Goal: Find specific page/section: Find specific page/section

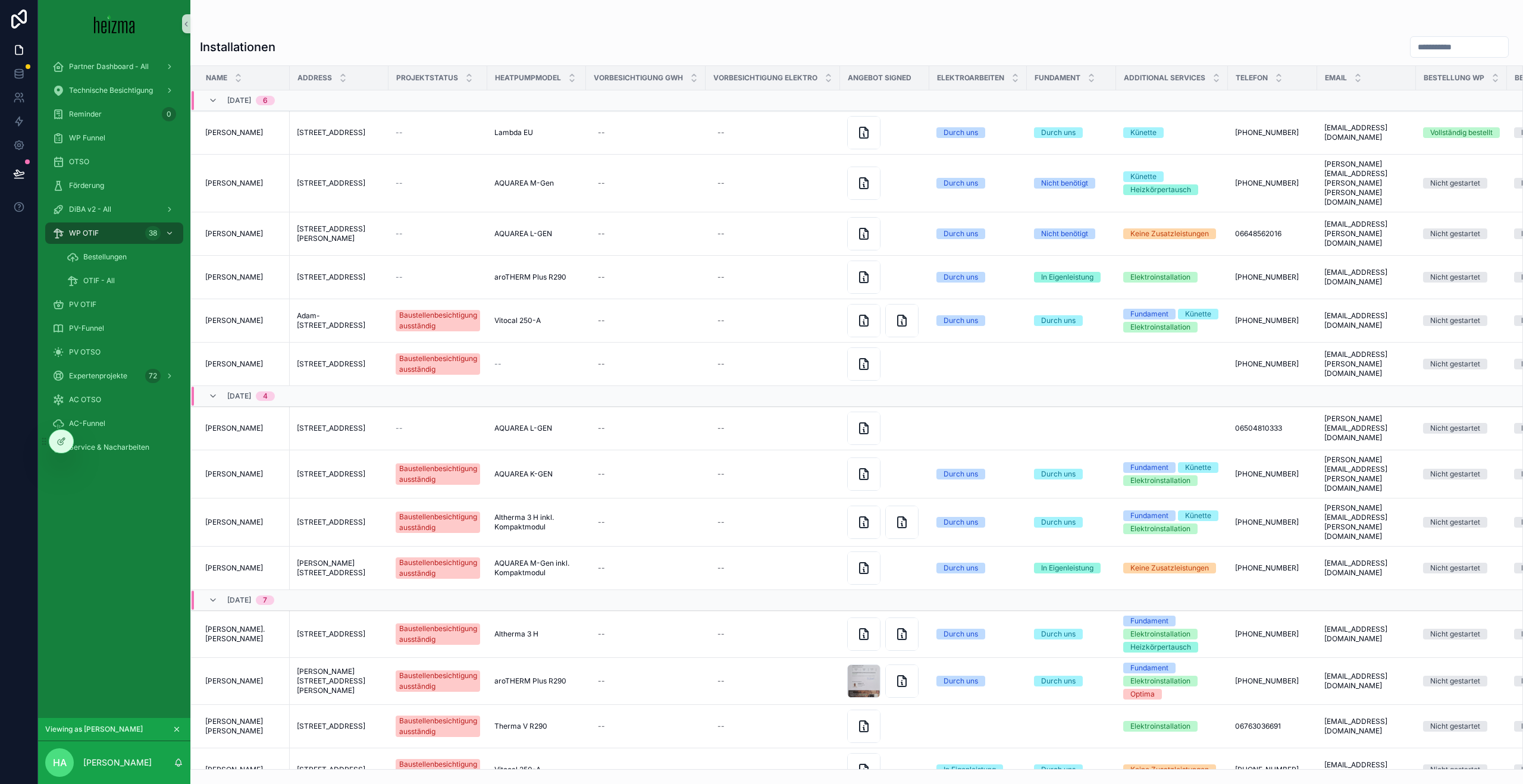
click at [58, 442] on icon at bounding box center [60, 442] width 5 height 5
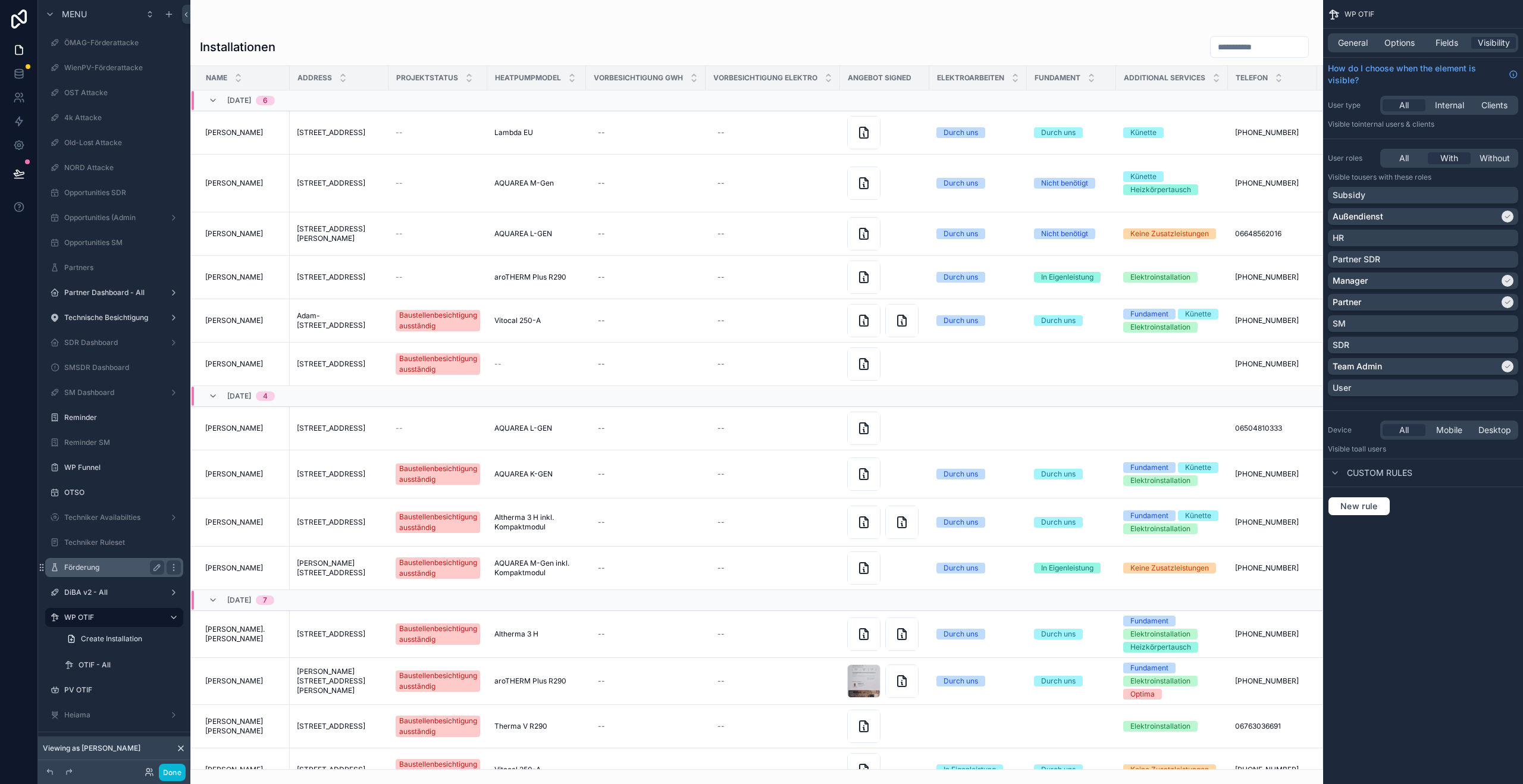
click at [115, 571] on label "Förderung" at bounding box center [112, 568] width 96 height 9
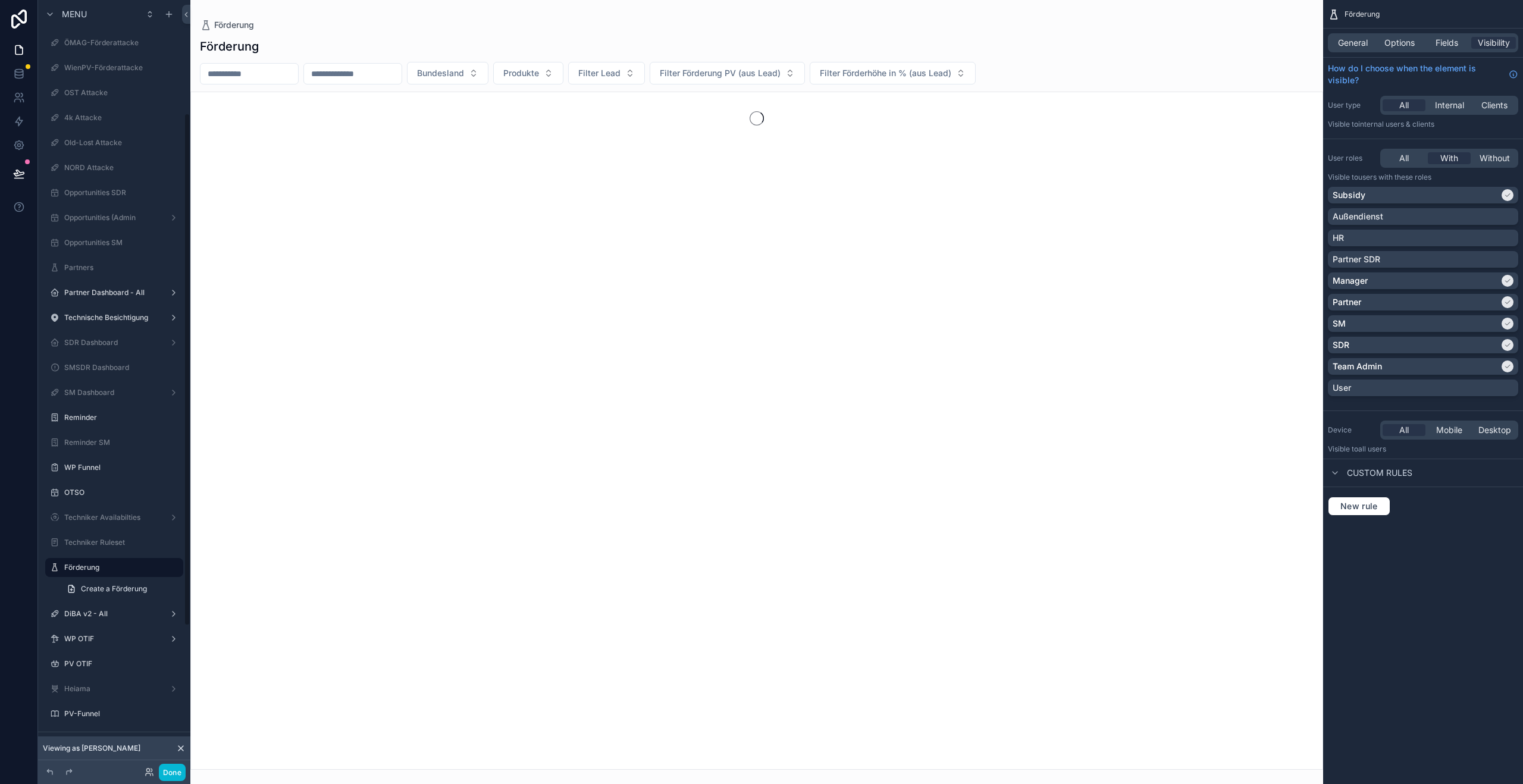
scroll to position [170, 0]
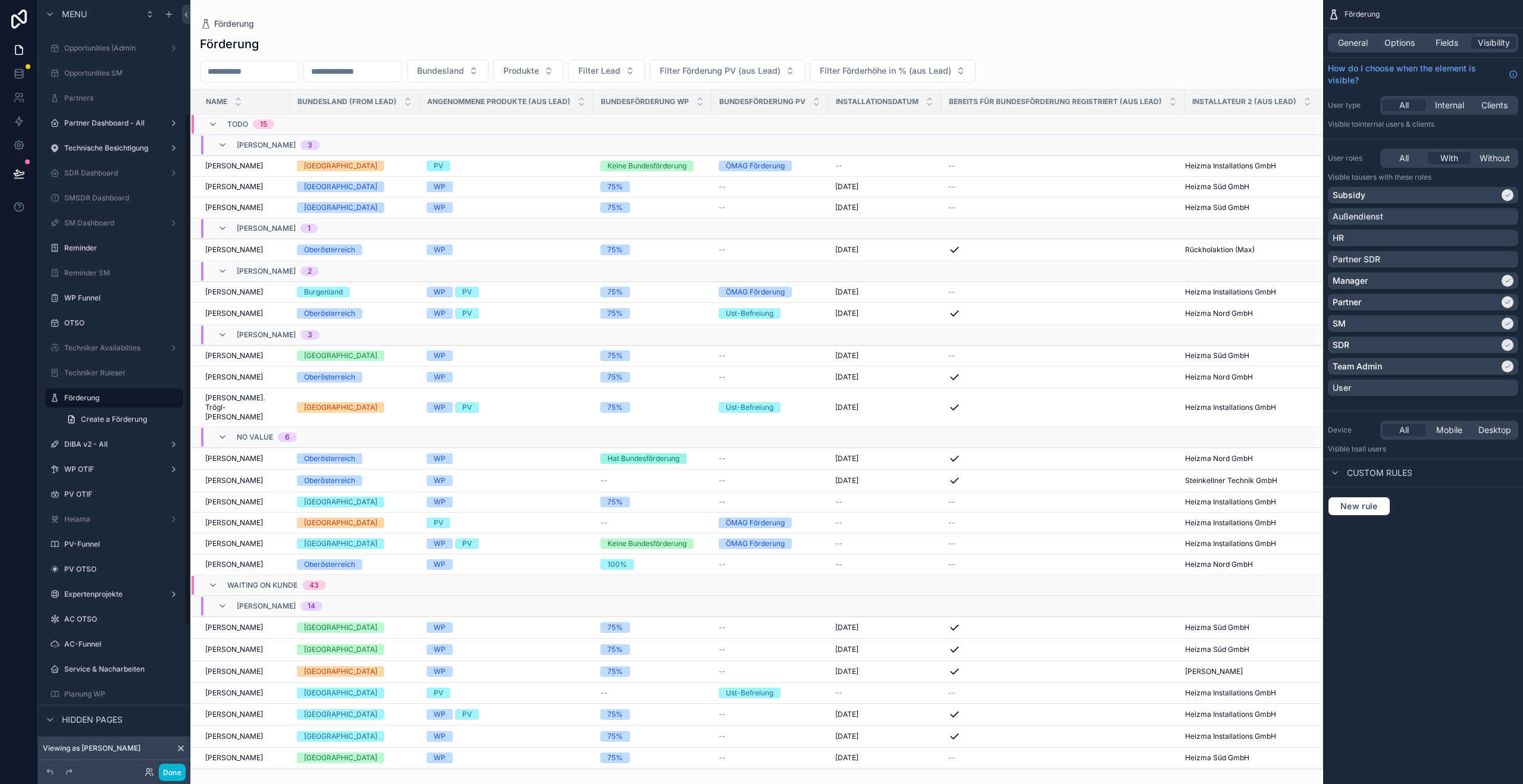
click at [232, 70] on div "scrollable content" at bounding box center [757, 392] width 1133 height 784
click at [232, 70] on input "scrollable content" at bounding box center [249, 72] width 98 height 17
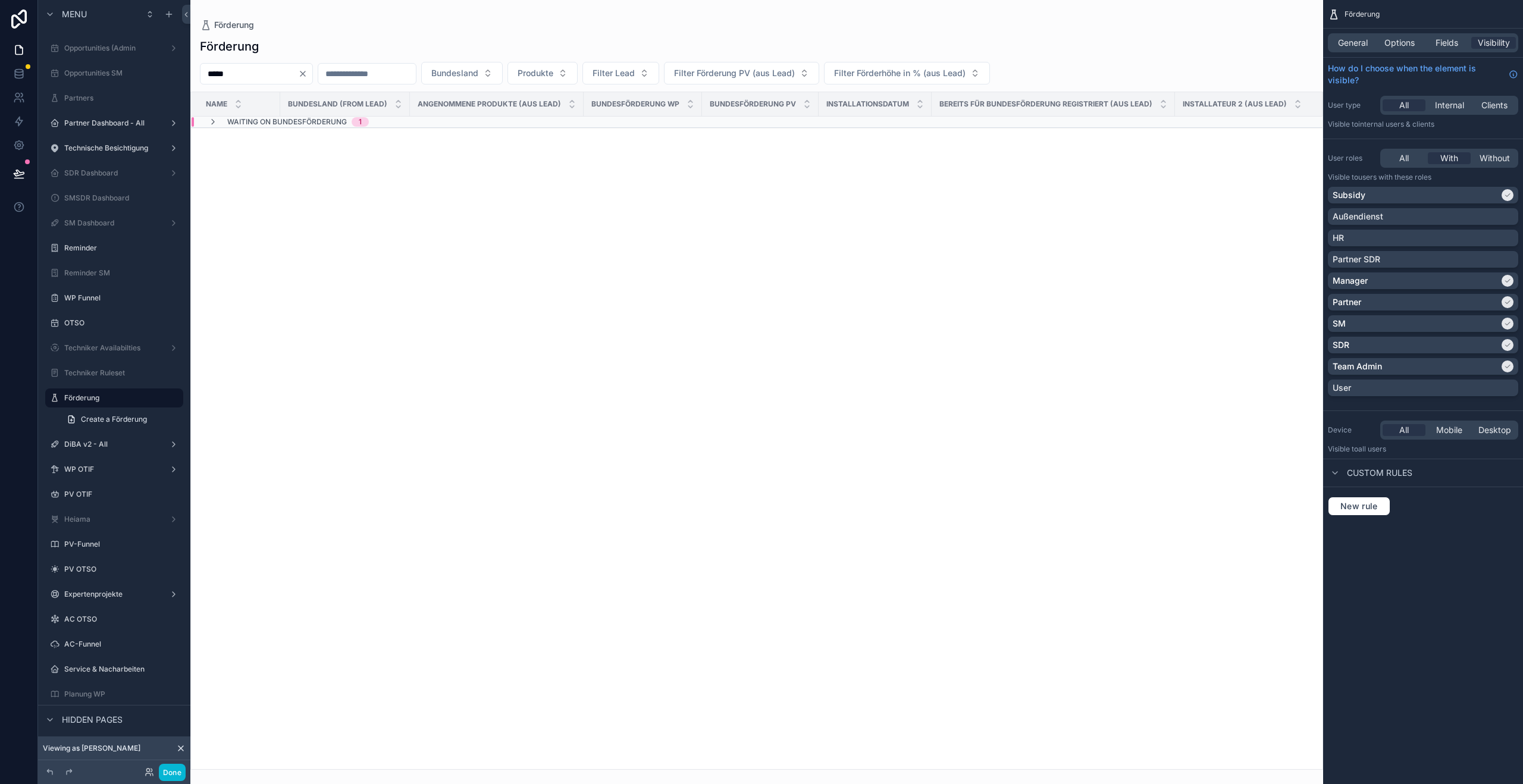
type input "*****"
click at [210, 119] on icon "scrollable content" at bounding box center [213, 121] width 9 height 9
click at [249, 173] on td "Ernst Schrolmberger Ernst Schrolmberger" at bounding box center [235, 168] width 89 height 21
click at [250, 169] on span "[PERSON_NAME]" at bounding box center [235, 168] width 58 height 9
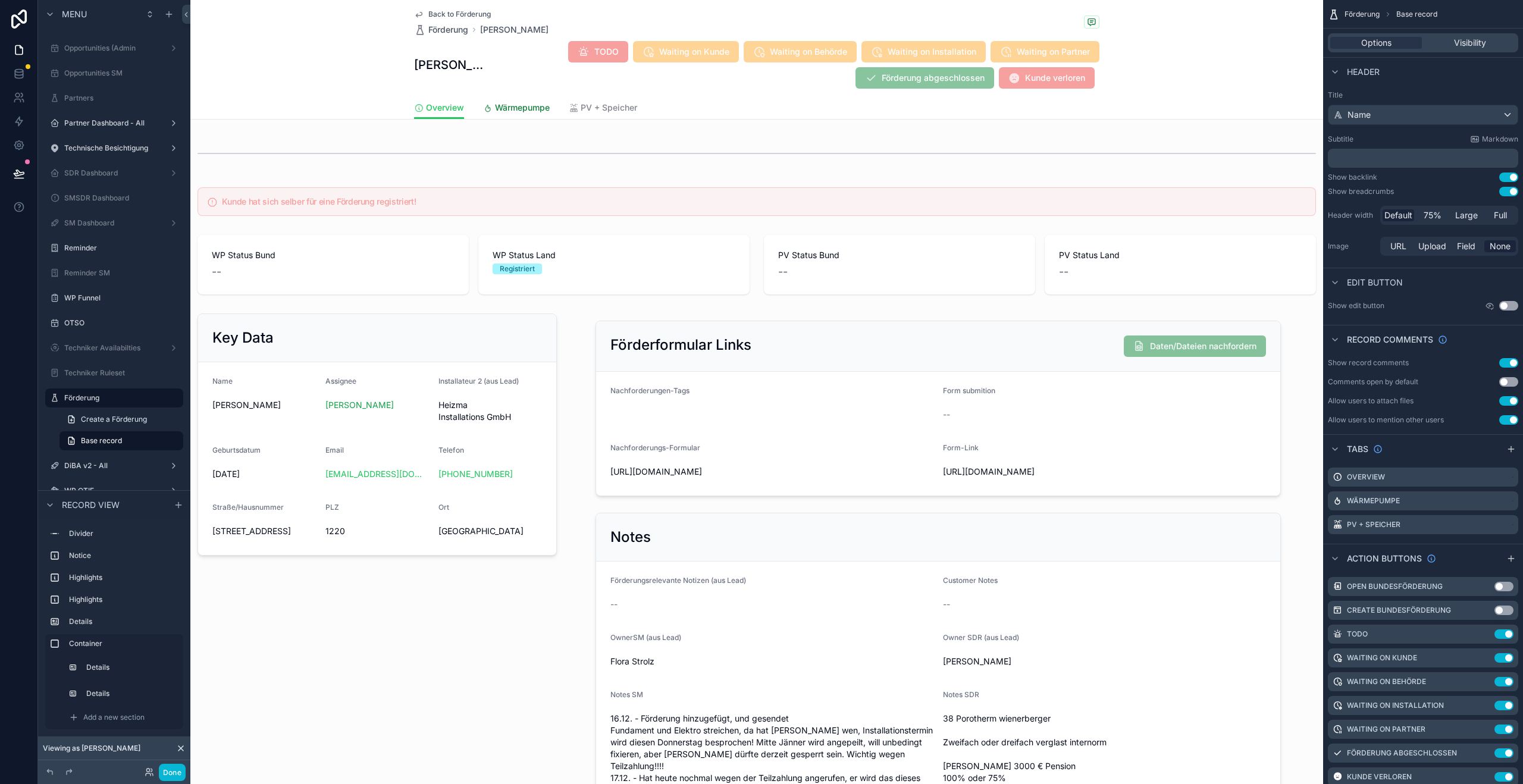
click at [516, 114] on link "Wärmepumpe" at bounding box center [516, 109] width 66 height 24
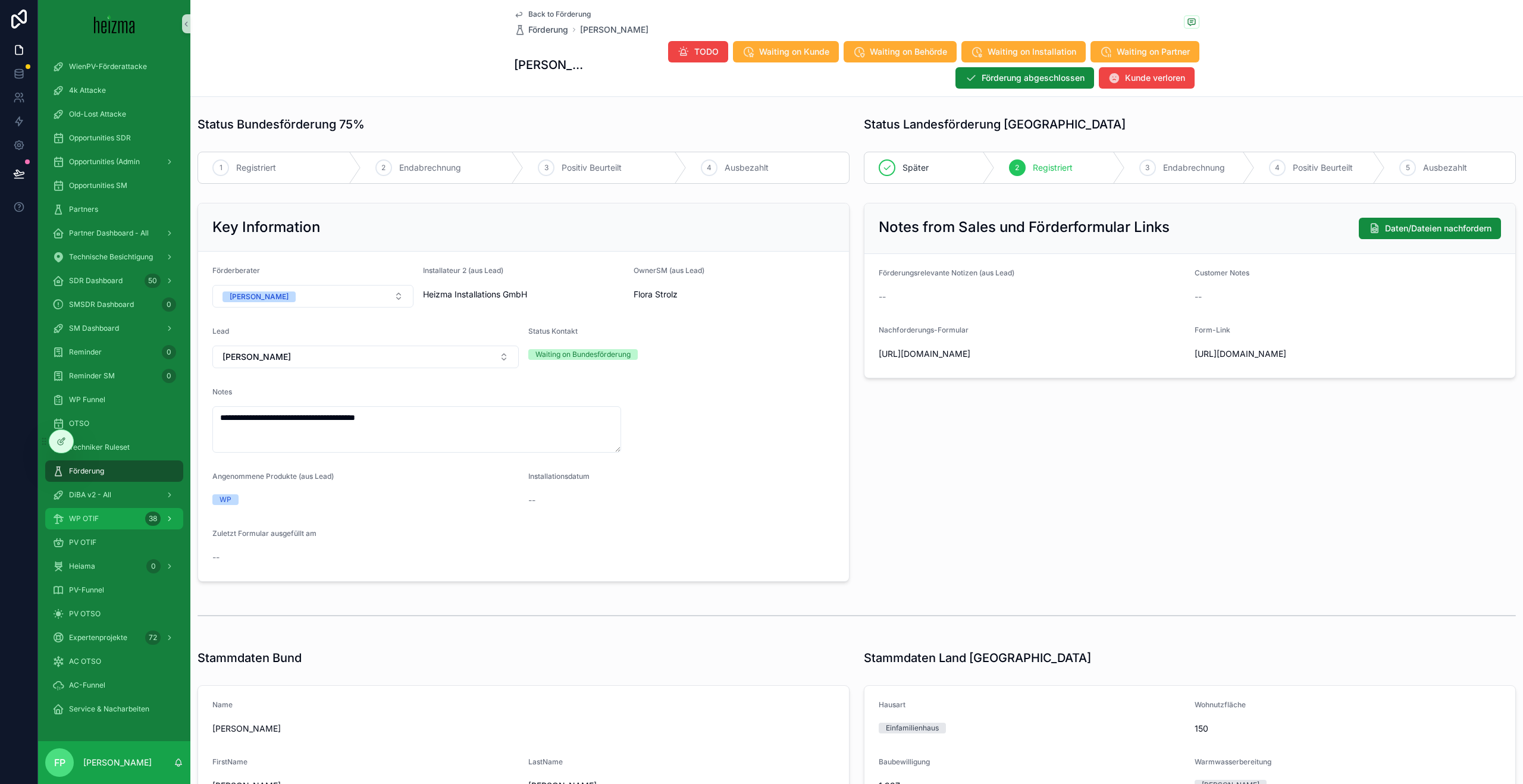
click at [102, 525] on div "WP OTIF 38" at bounding box center [115, 518] width 124 height 19
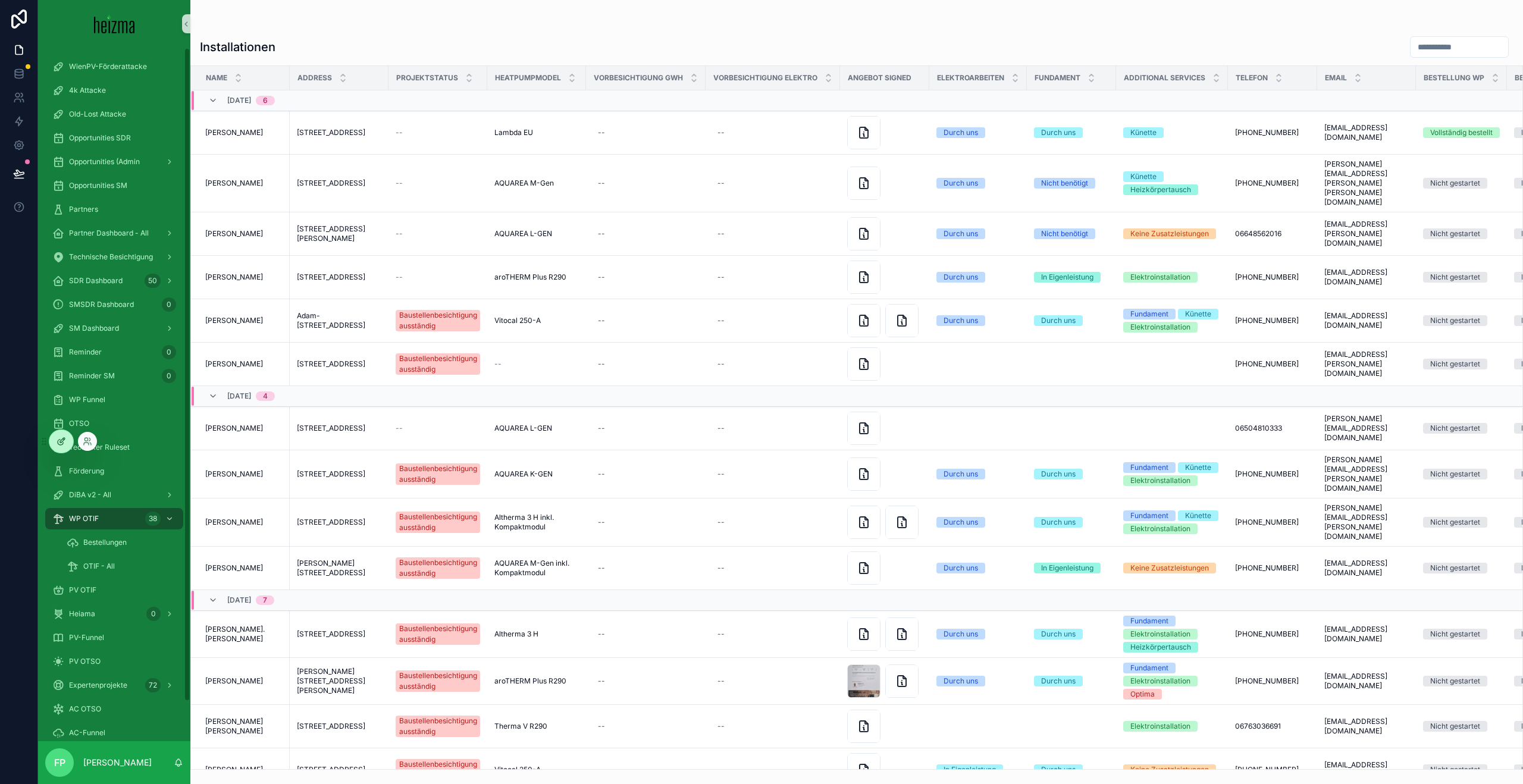
click at [62, 441] on icon at bounding box center [61, 441] width 9 height 9
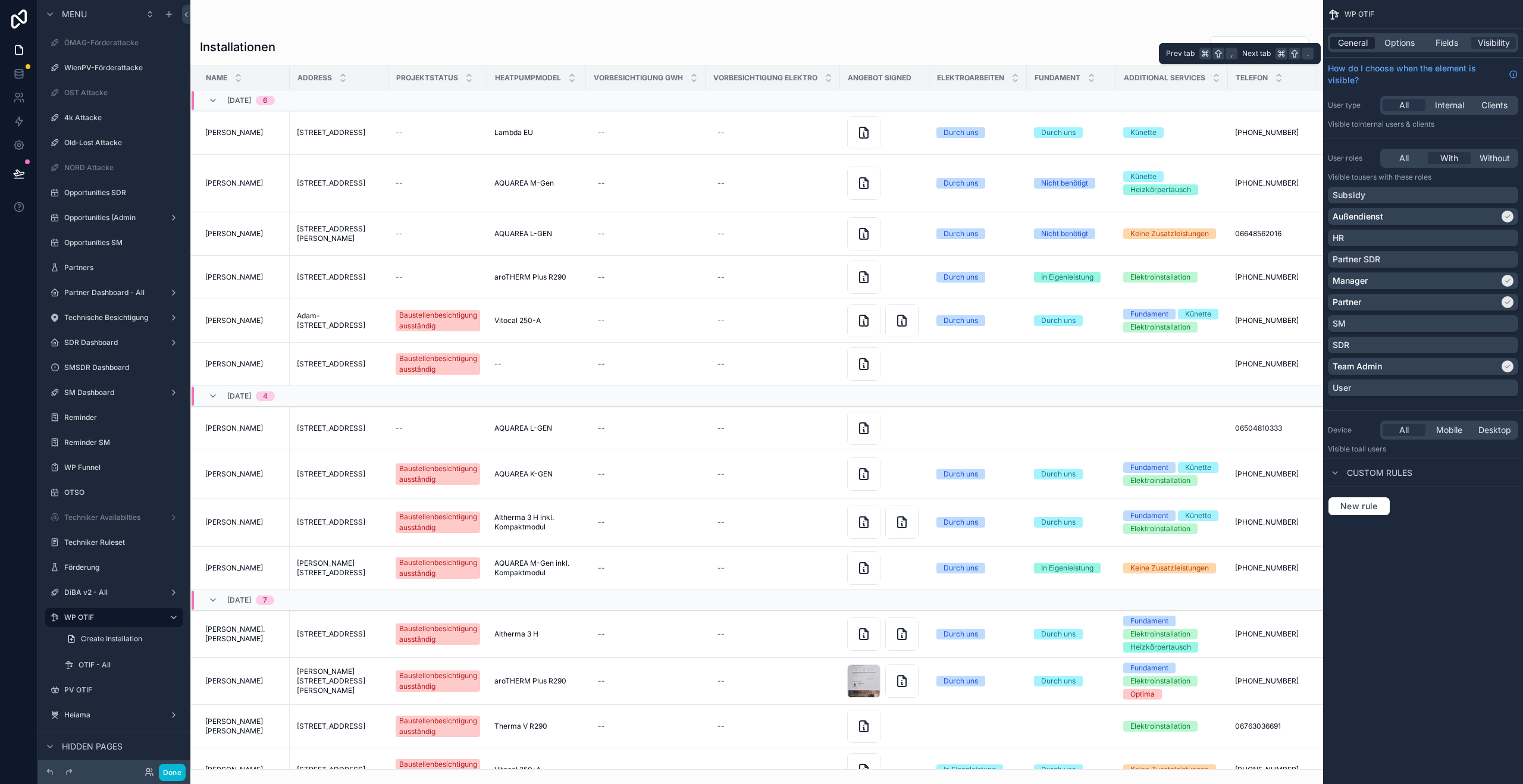
click at [1334, 45] on div "General" at bounding box center [1353, 43] width 44 height 12
